Goal: Task Accomplishment & Management: Use online tool/utility

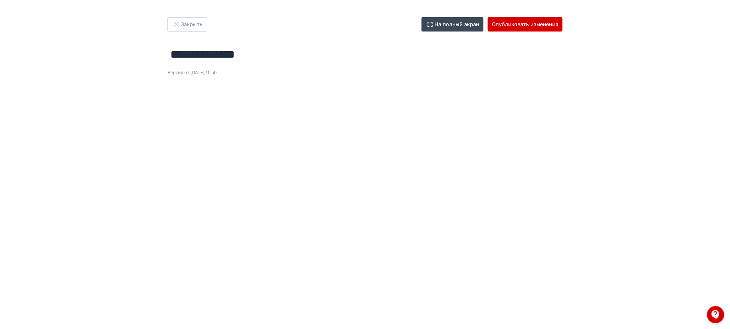
scroll to position [83, 0]
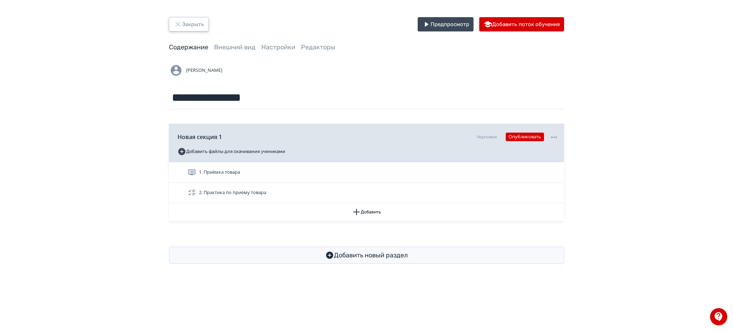
click at [192, 24] on button "Закрыть" at bounding box center [189, 24] width 40 height 14
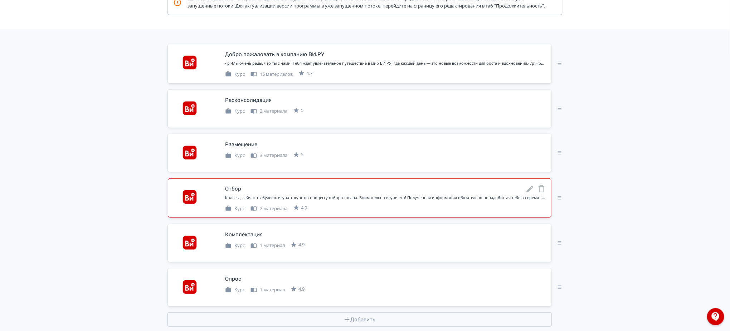
scroll to position [143, 0]
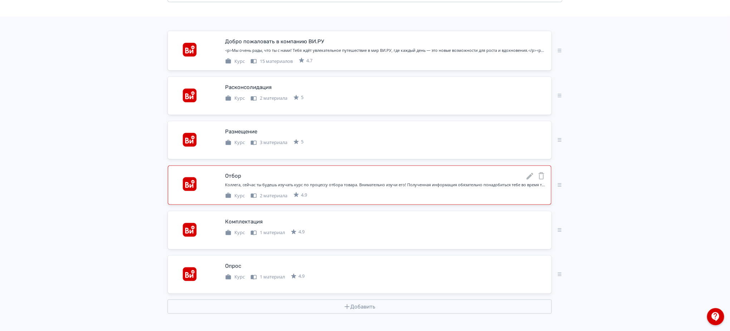
click at [529, 179] on icon at bounding box center [530, 176] width 9 height 9
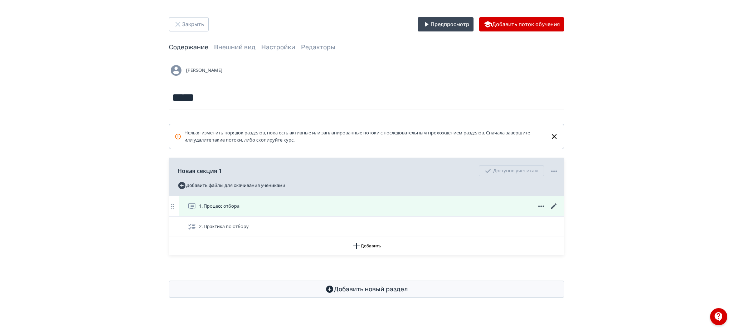
click at [554, 207] on icon at bounding box center [553, 206] width 5 height 5
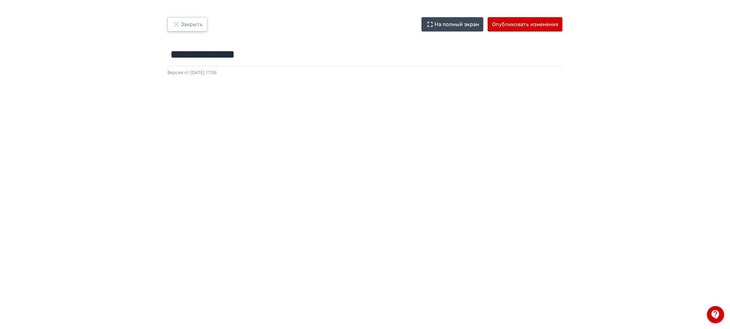
click at [182, 29] on button "Закрыть" at bounding box center [188, 24] width 40 height 14
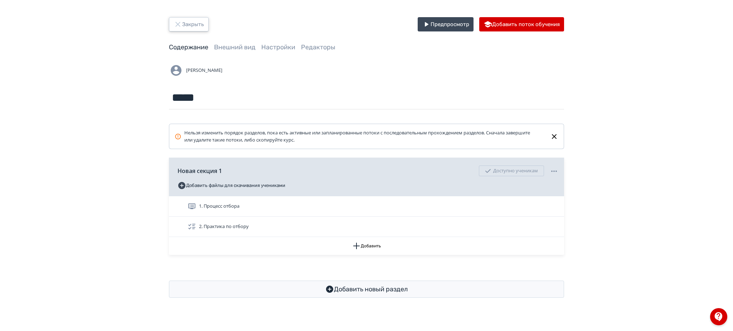
click at [193, 21] on button "Закрыть" at bounding box center [189, 24] width 40 height 14
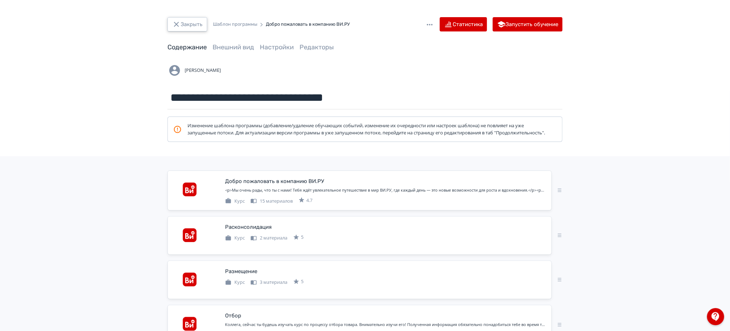
click at [180, 19] on button "Закрыть" at bounding box center [188, 24] width 40 height 14
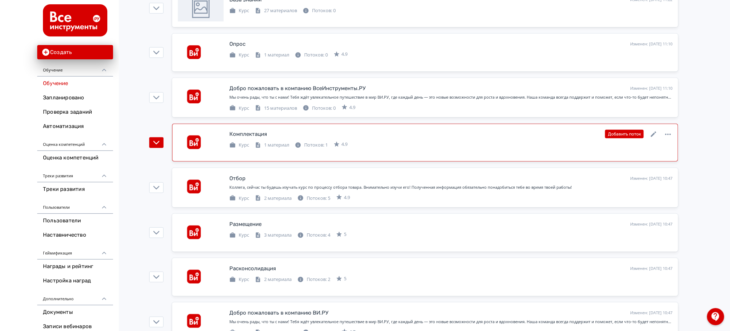
scroll to position [191, 0]
click at [653, 134] on icon at bounding box center [653, 133] width 5 height 5
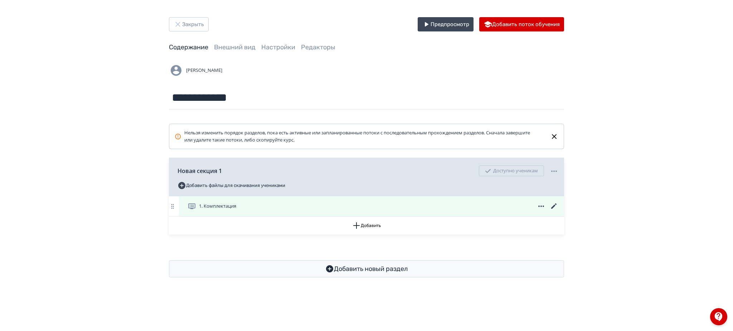
click at [552, 207] on icon at bounding box center [554, 206] width 9 height 9
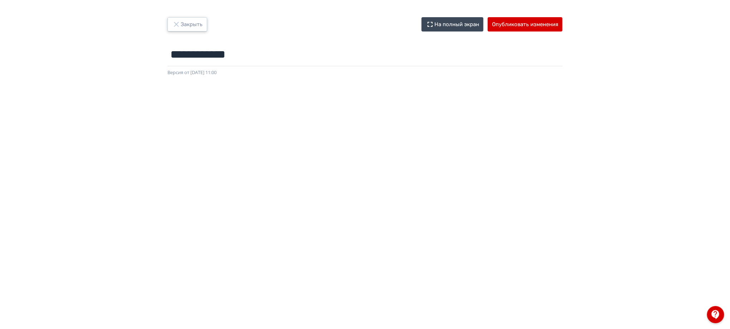
click at [192, 23] on button "Закрыть" at bounding box center [188, 24] width 40 height 14
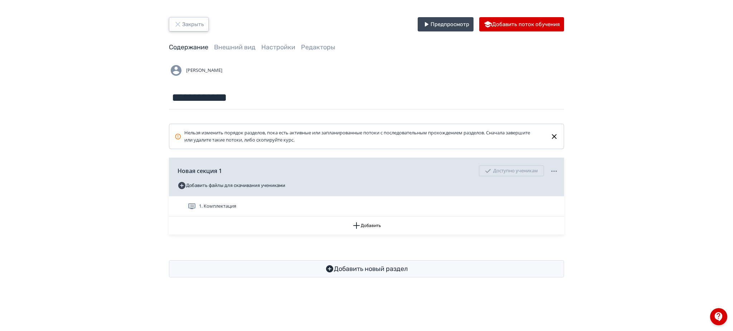
click at [192, 19] on button "Закрыть" at bounding box center [189, 24] width 40 height 14
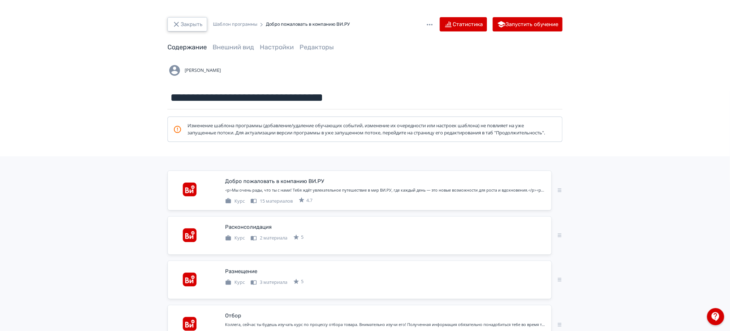
click at [194, 27] on button "Закрыть" at bounding box center [188, 24] width 40 height 14
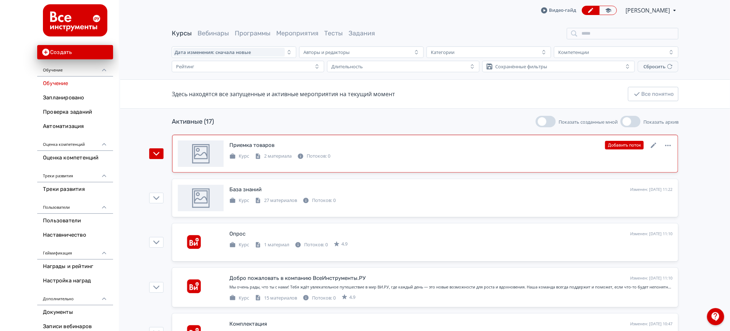
click at [308, 151] on div "Приемка товаров Изменен: [DATE] 11:36 Добавить поток Курс 2 материала Потоков: 0" at bounding box center [450, 150] width 443 height 19
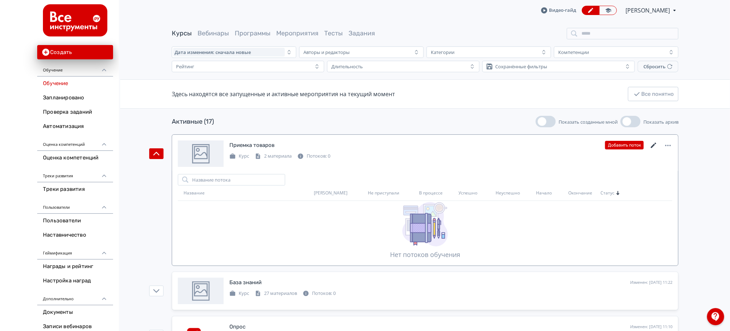
click at [658, 142] on icon at bounding box center [654, 145] width 9 height 9
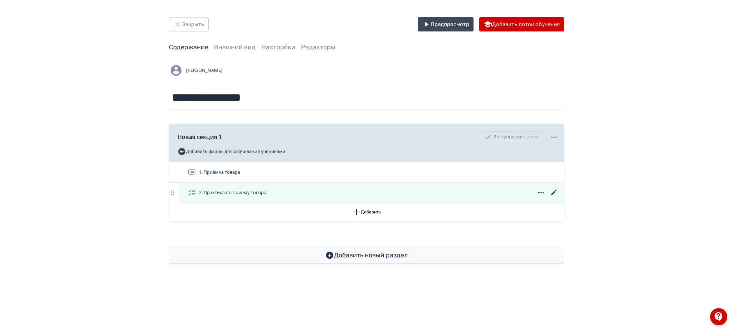
click at [215, 198] on div "2. Практика по приёму товара" at bounding box center [371, 193] width 385 height 20
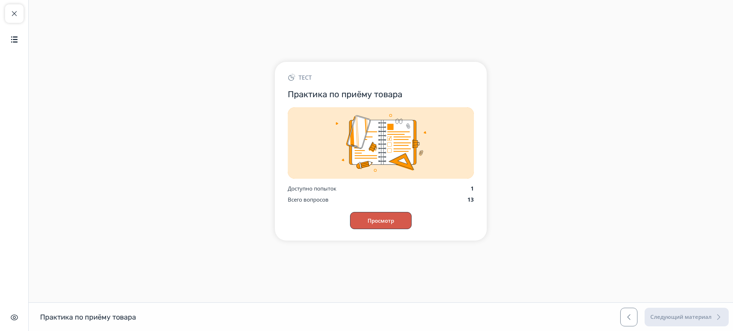
click at [400, 216] on button "Просмотр" at bounding box center [381, 220] width 62 height 17
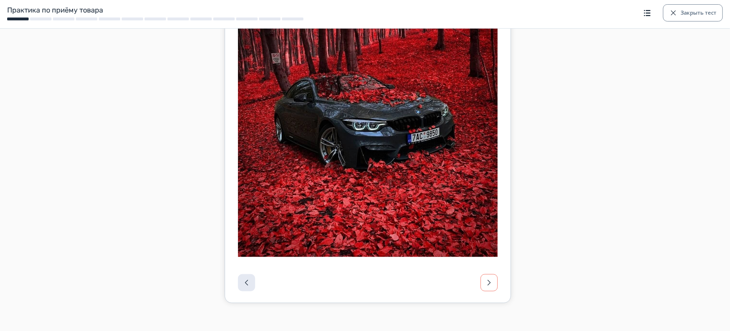
click at [488, 284] on span "button" at bounding box center [489, 283] width 9 height 9
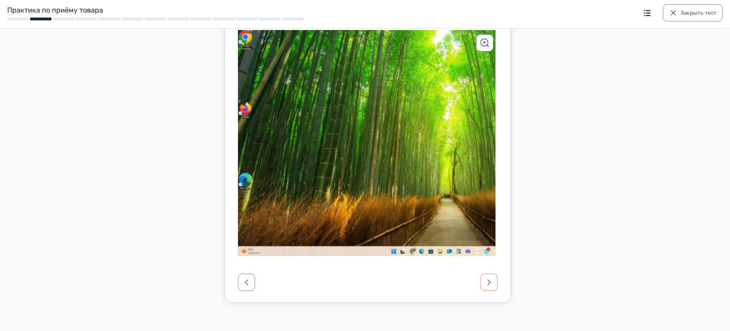
click at [489, 281] on span "button" at bounding box center [489, 283] width 9 height 9
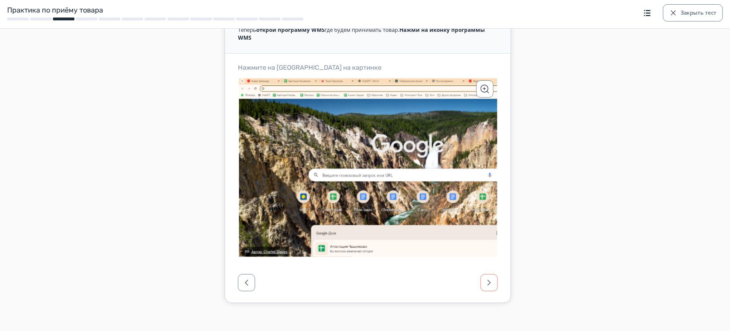
click at [495, 281] on button "button" at bounding box center [489, 283] width 17 height 17
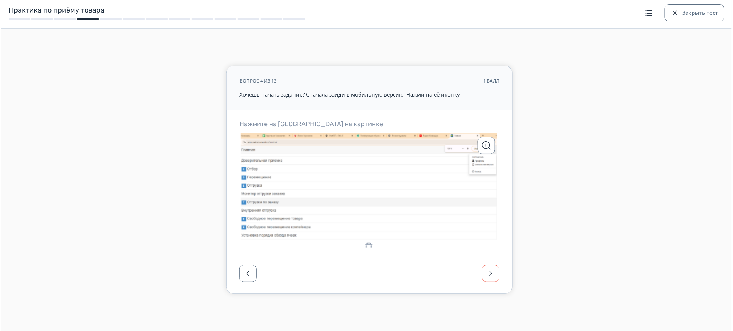
scroll to position [0, 0]
click at [495, 271] on button "button" at bounding box center [490, 273] width 17 height 17
